Goal: Find specific page/section: Find specific page/section

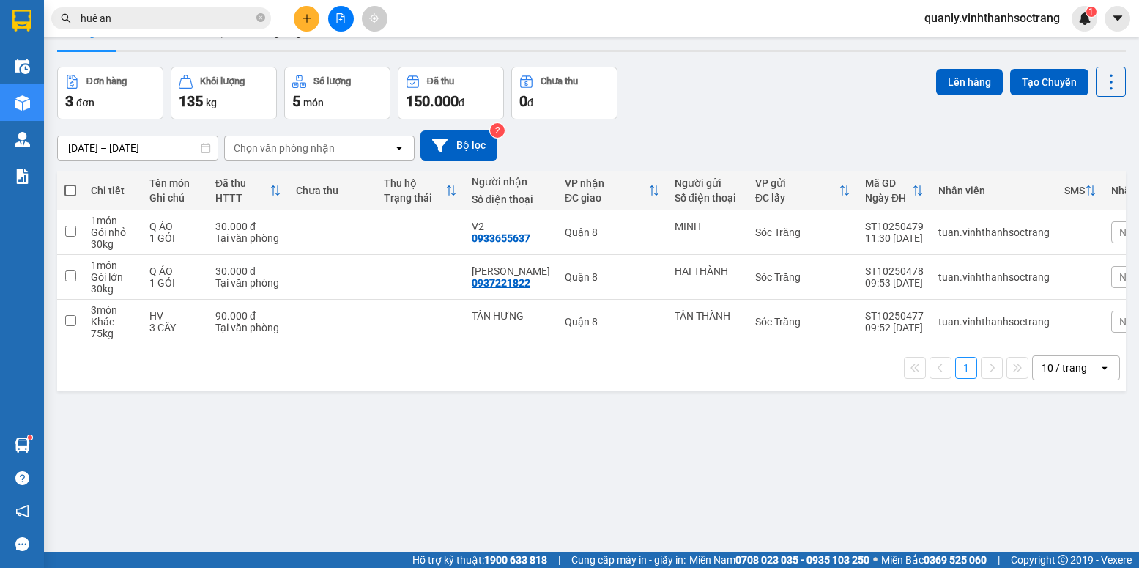
scroll to position [67, 0]
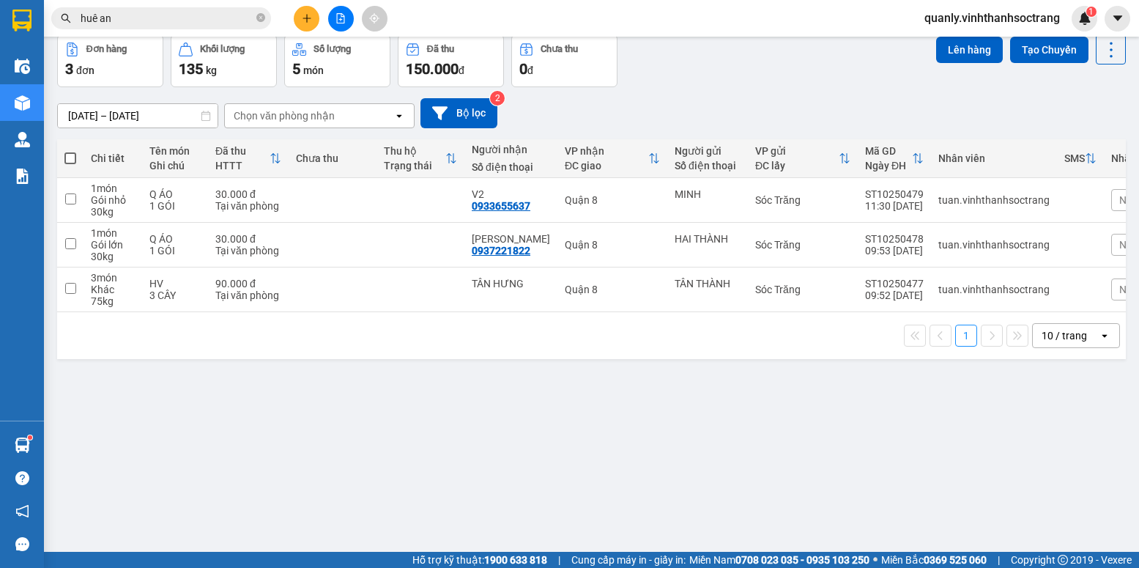
click at [493, 453] on div "ver 1.8.146 Kho gửi Trên xe [PERSON_NAME] Hàng đã [PERSON_NAME] hàng 3 đơn [PER…" at bounding box center [591, 261] width 1080 height 568
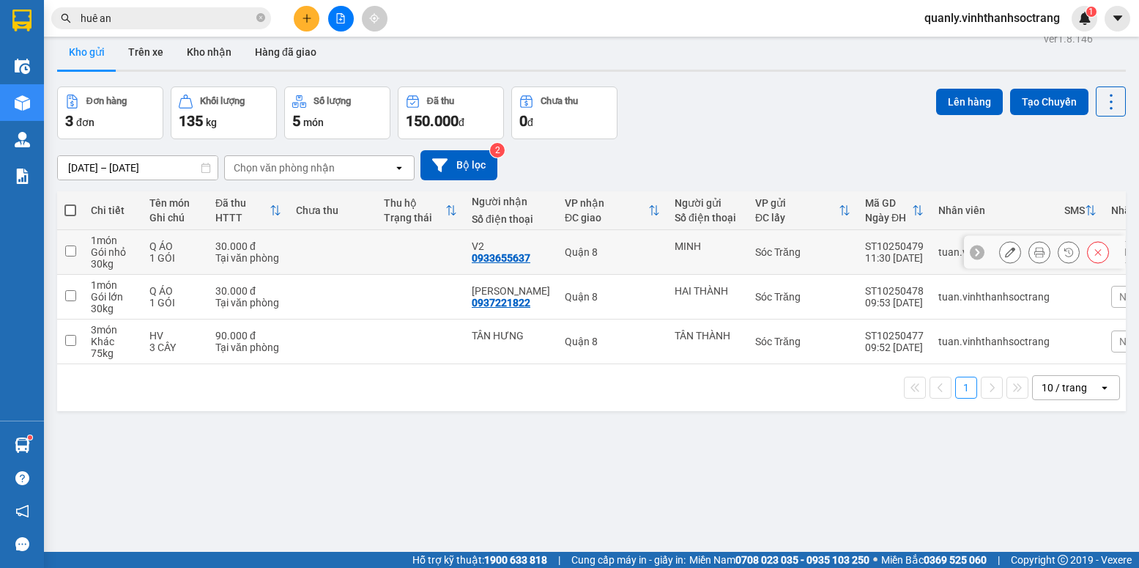
scroll to position [0, 0]
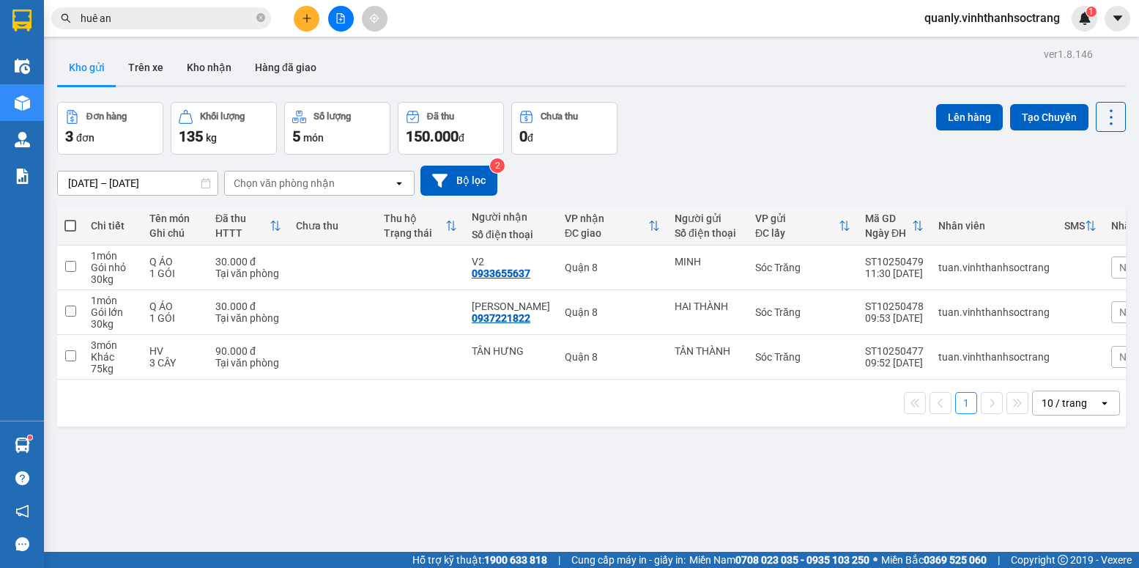
click at [162, 176] on input "[DATE] – [DATE]" at bounding box center [138, 182] width 160 height 23
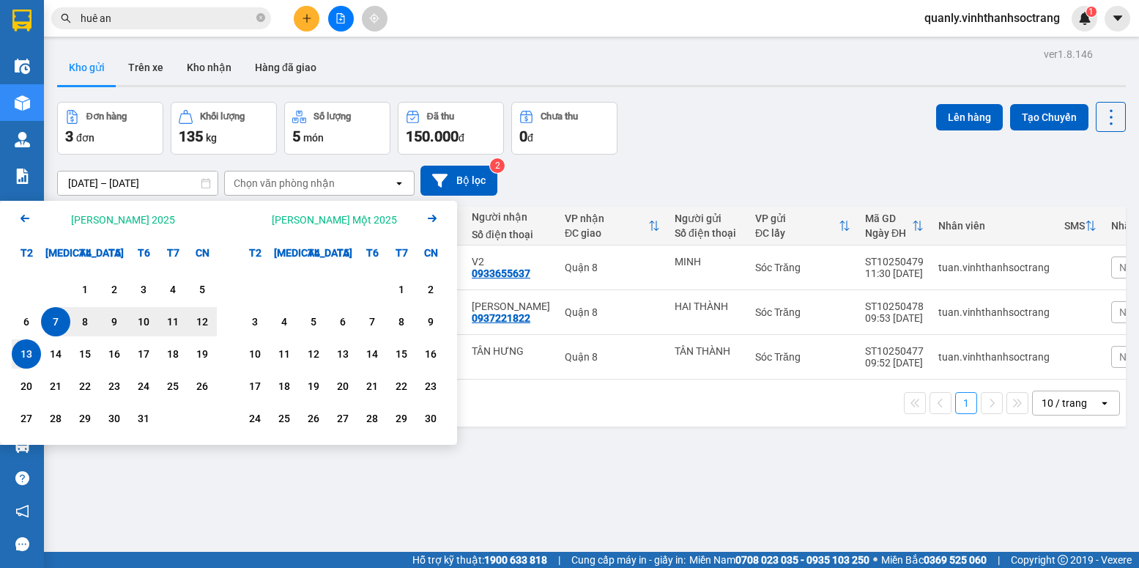
click at [26, 354] on div "13" at bounding box center [26, 354] width 21 height 18
type input "[DATE] – [DATE]"
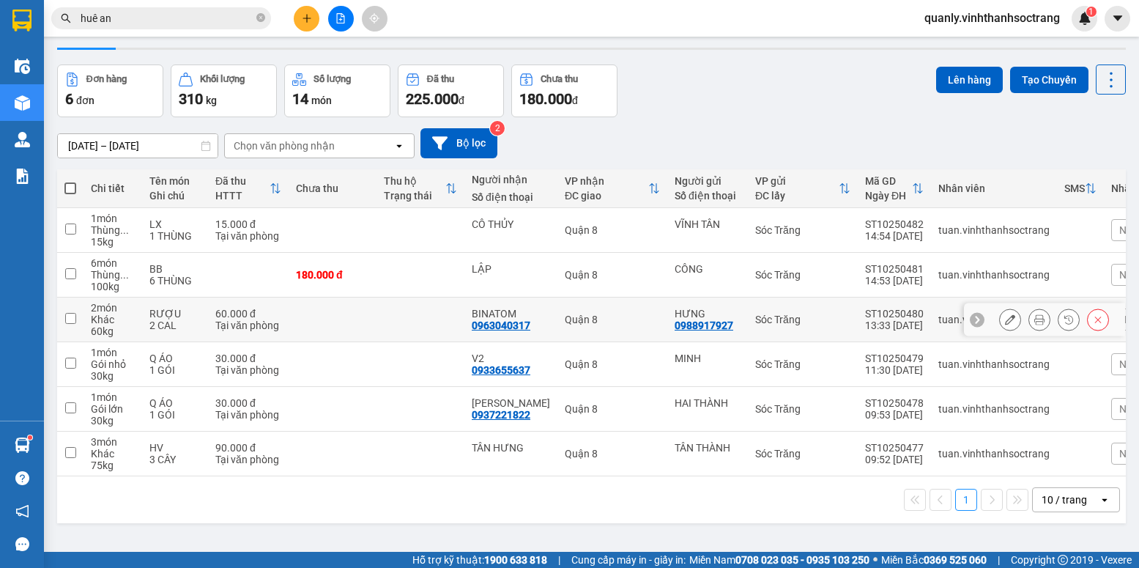
scroll to position [67, 0]
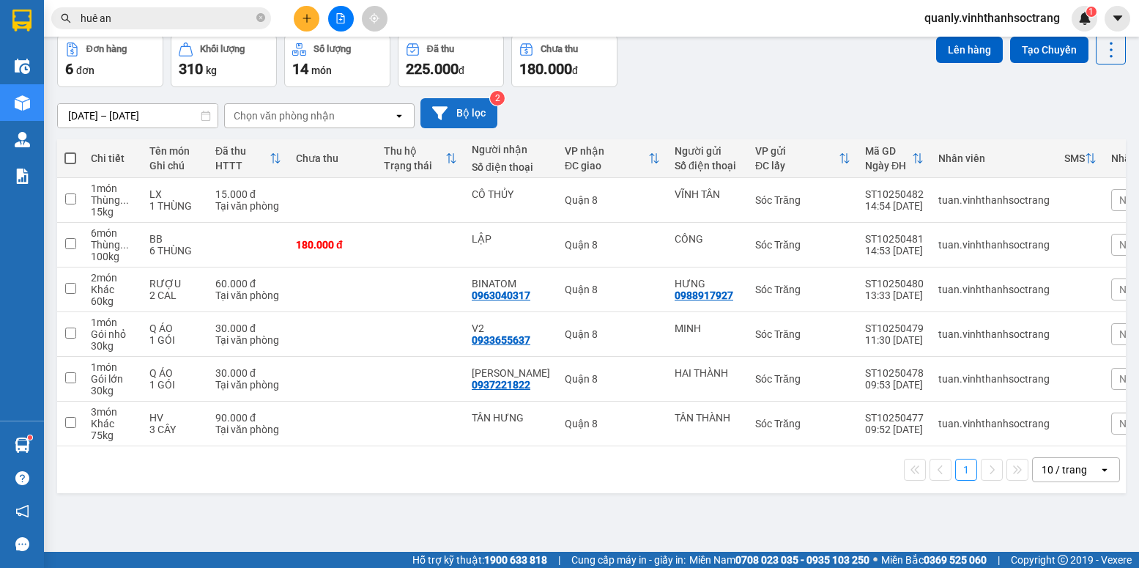
click at [472, 116] on button "Bộ lọc" at bounding box center [458, 113] width 77 height 30
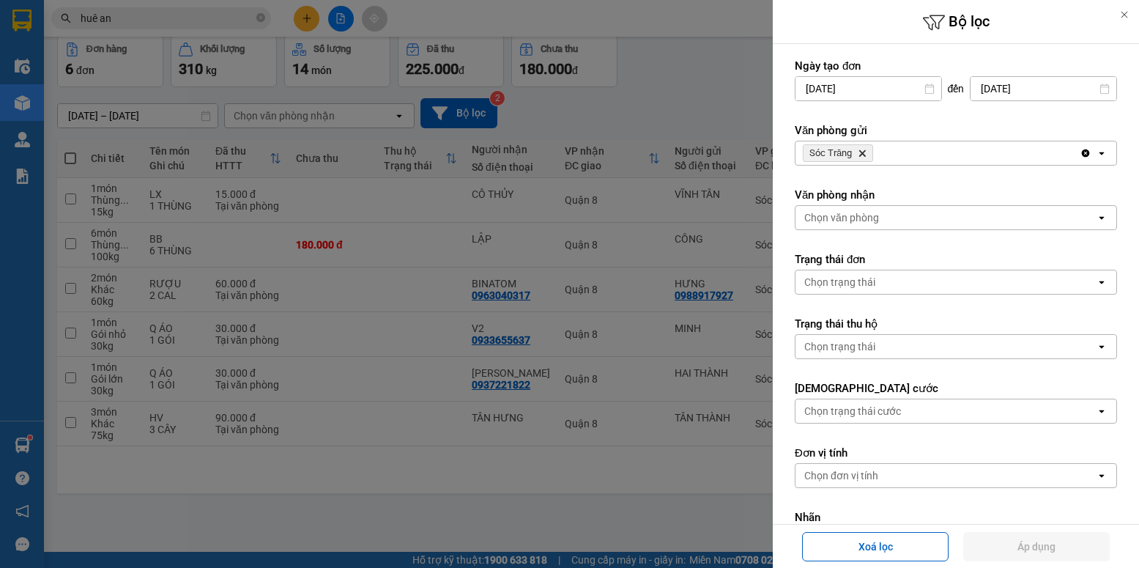
click at [860, 155] on icon "Delete" at bounding box center [861, 153] width 9 height 9
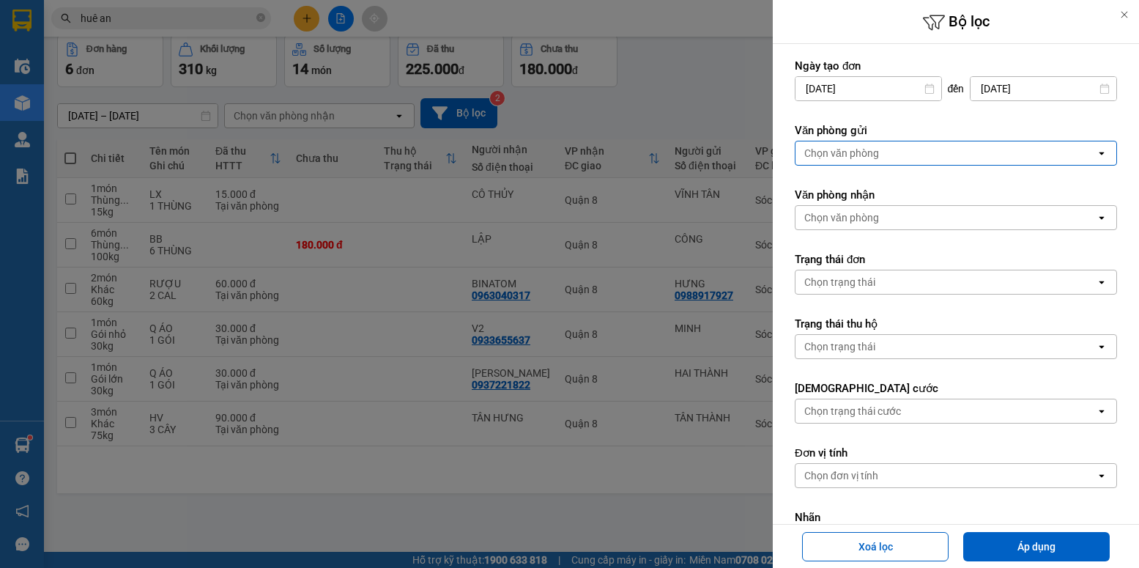
click at [866, 150] on div "Chọn văn phòng" at bounding box center [841, 153] width 75 height 15
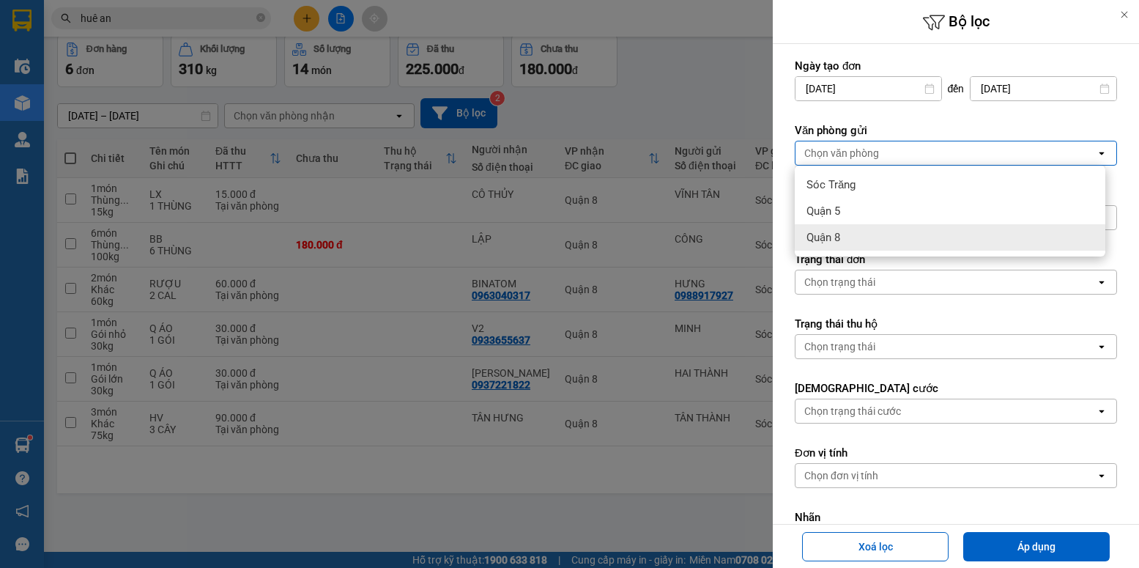
click at [840, 238] on span "Quận 8" at bounding box center [823, 237] width 34 height 15
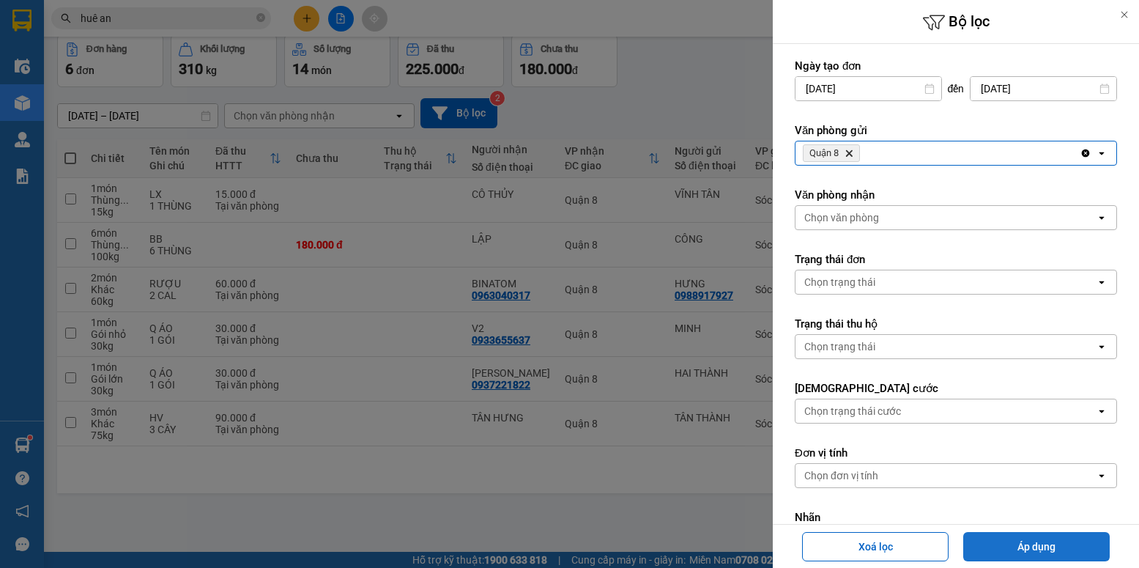
click at [978, 544] on button "Áp dụng" at bounding box center [1036, 546] width 146 height 29
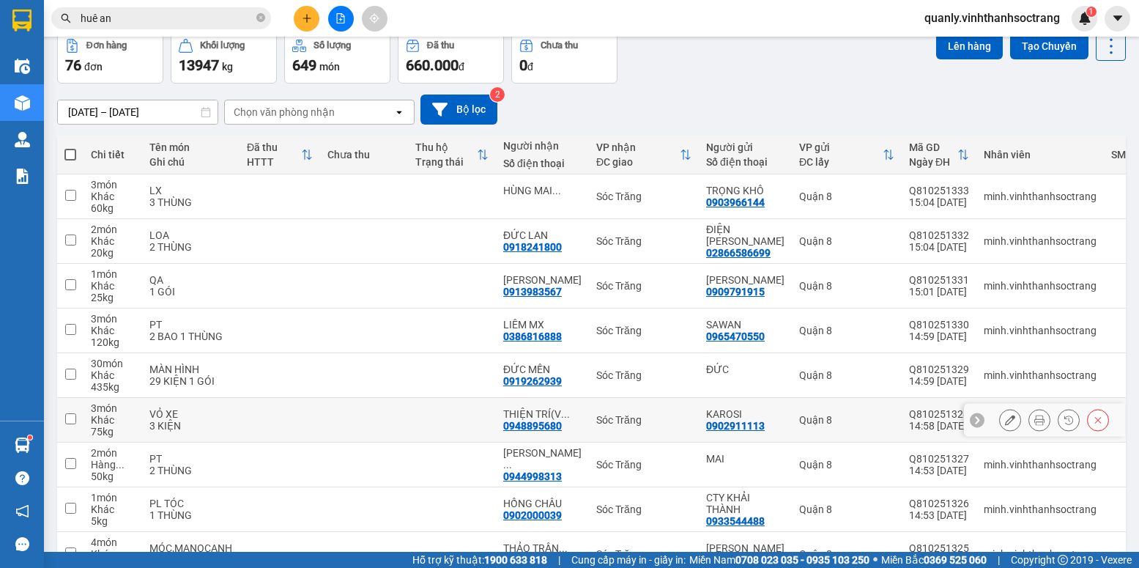
scroll to position [60, 0]
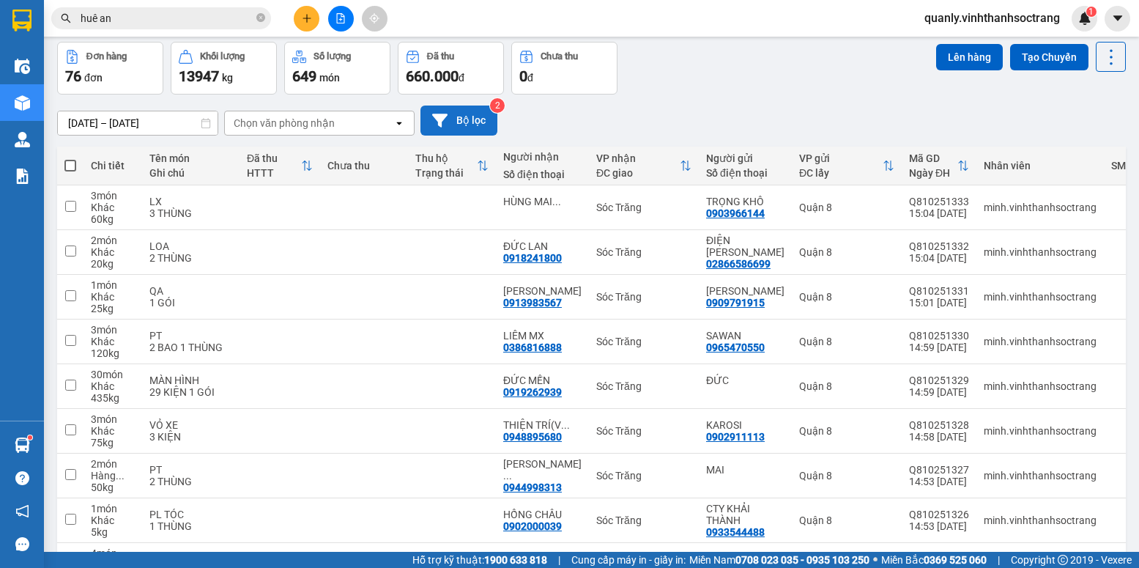
click at [469, 105] on button "Bộ lọc" at bounding box center [458, 120] width 77 height 30
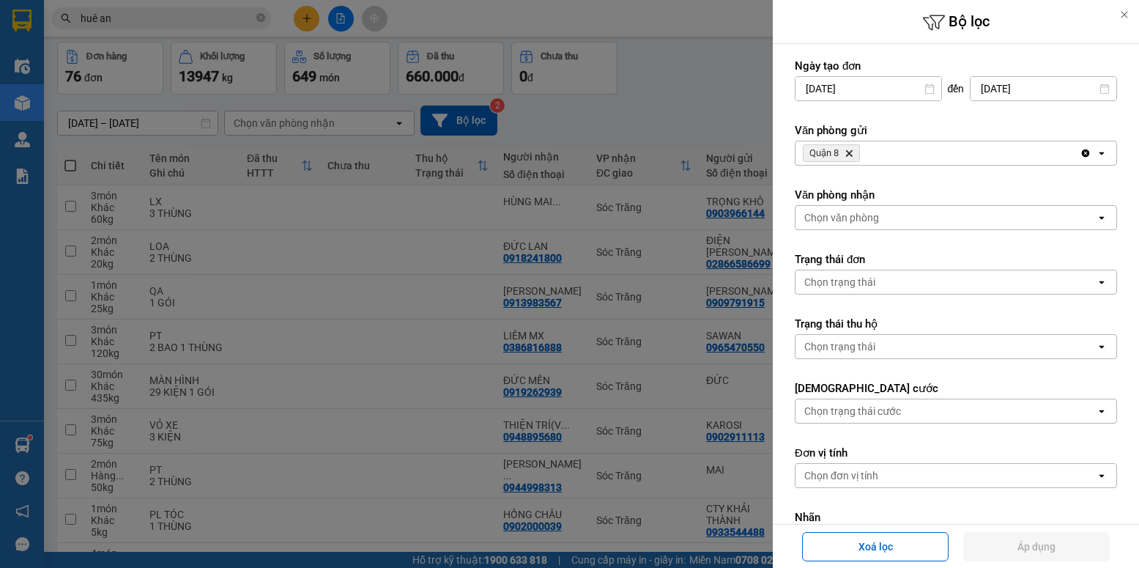
click at [848, 152] on icon "Quận 8, close by backspace" at bounding box center [849, 153] width 7 height 7
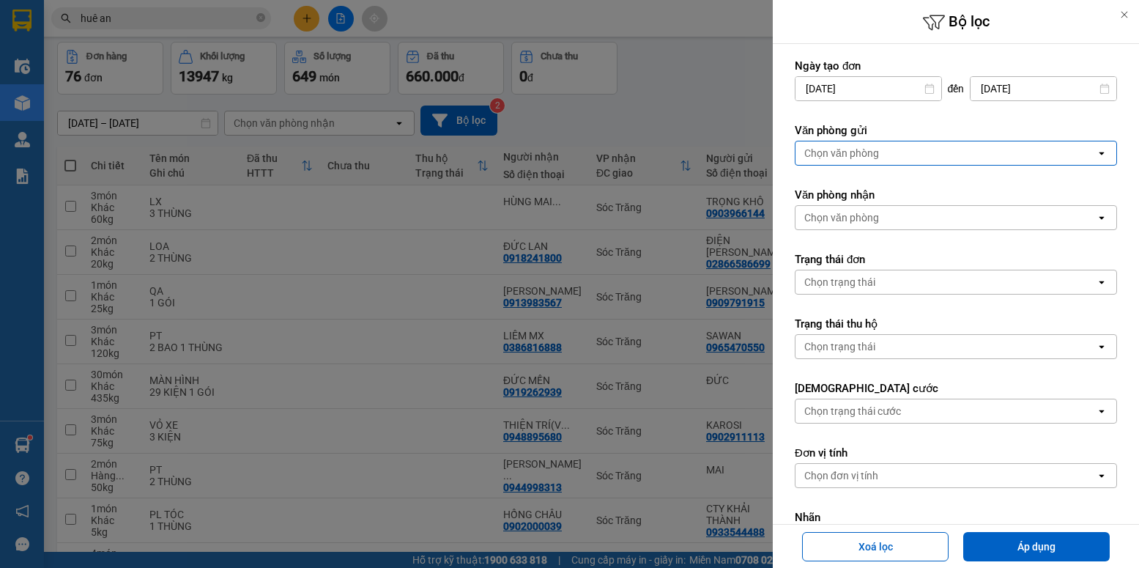
click at [848, 152] on div "Chọn văn phòng" at bounding box center [841, 153] width 75 height 15
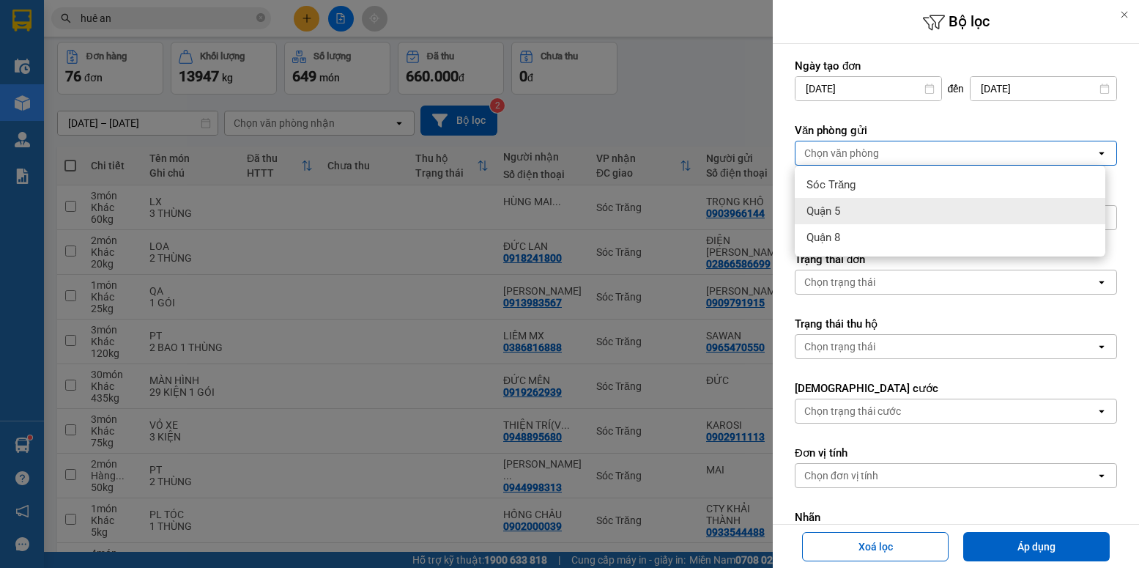
click at [865, 212] on div "Quận 5" at bounding box center [950, 211] width 310 height 26
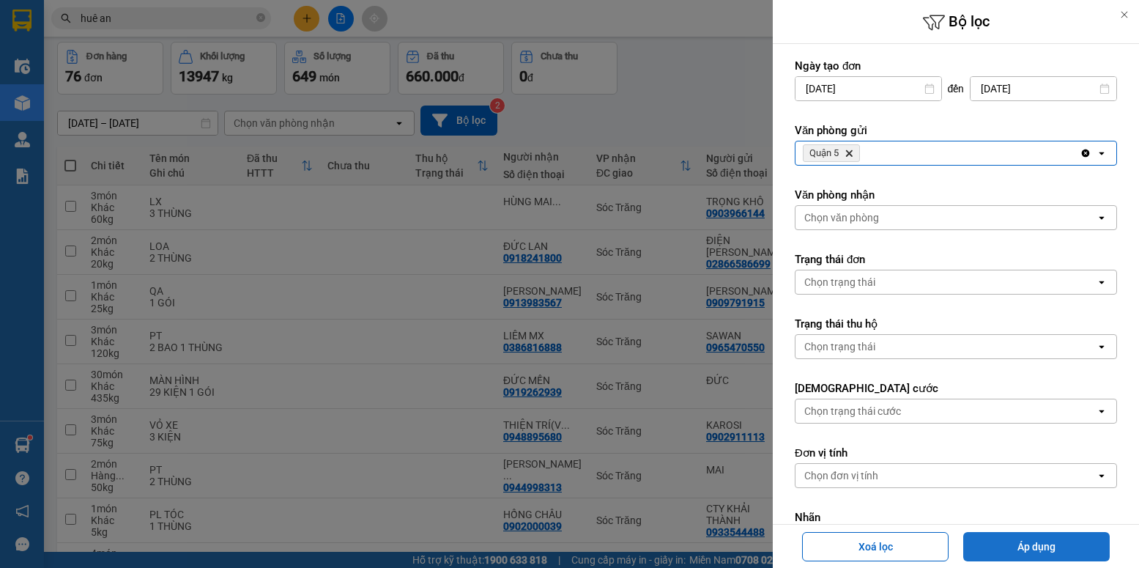
click at [1001, 543] on button "Áp dụng" at bounding box center [1036, 546] width 146 height 29
